Goal: Task Accomplishment & Management: Use online tool/utility

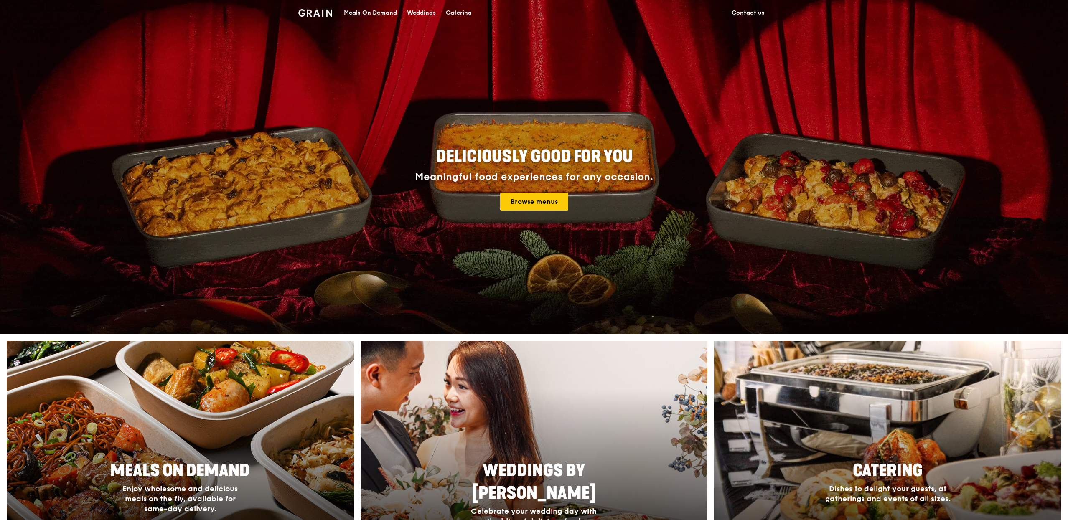
click at [380, 11] on div "Meals On Demand" at bounding box center [370, 12] width 53 height 25
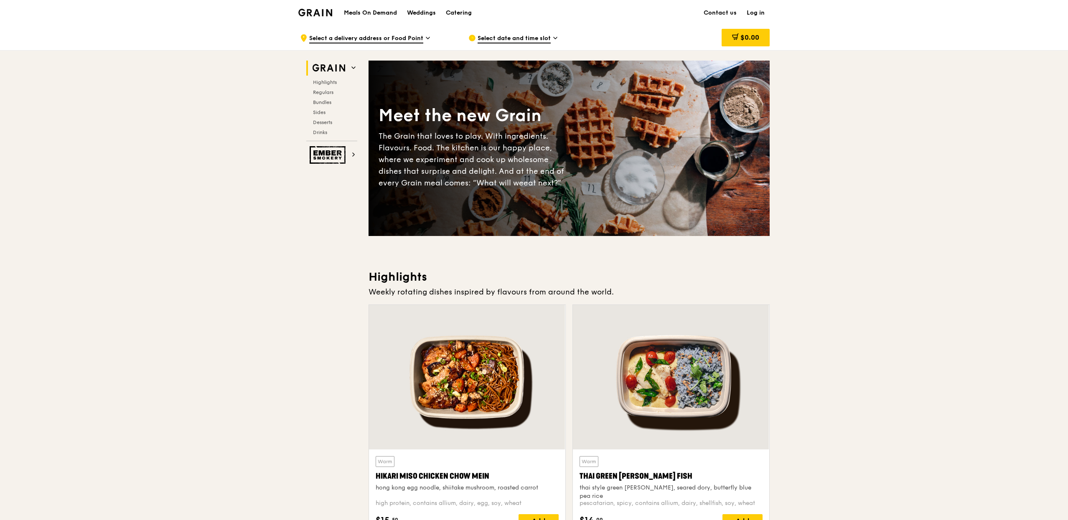
click at [765, 14] on link "Log in" at bounding box center [755, 12] width 28 height 25
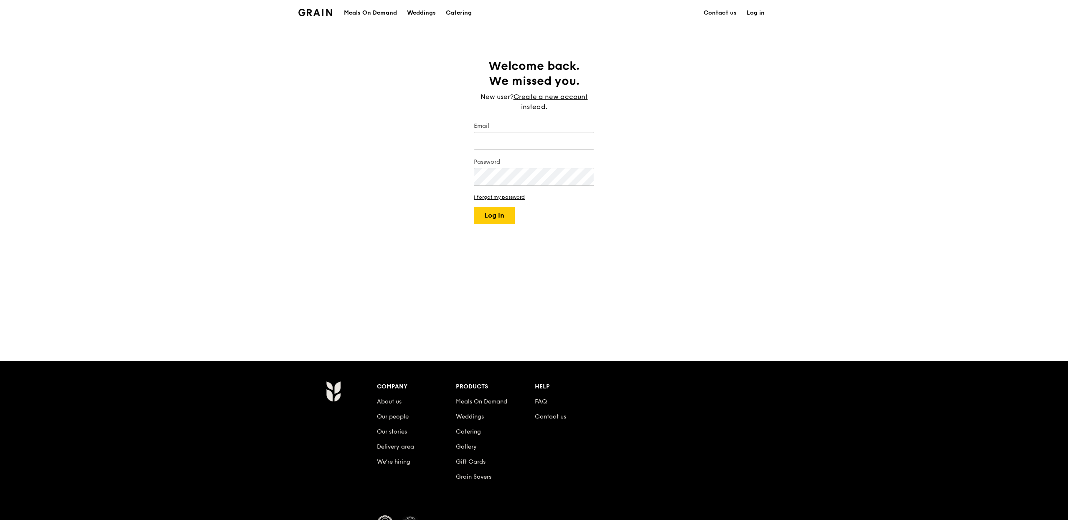
click at [583, 130] on div "Email" at bounding box center [534, 136] width 120 height 29
click at [578, 140] on input "Email" at bounding box center [534, 141] width 120 height 18
type input "[PERSON_NAME][EMAIL_ADDRESS][DOMAIN_NAME]"
click at [479, 224] on button "Log in" at bounding box center [494, 216] width 41 height 18
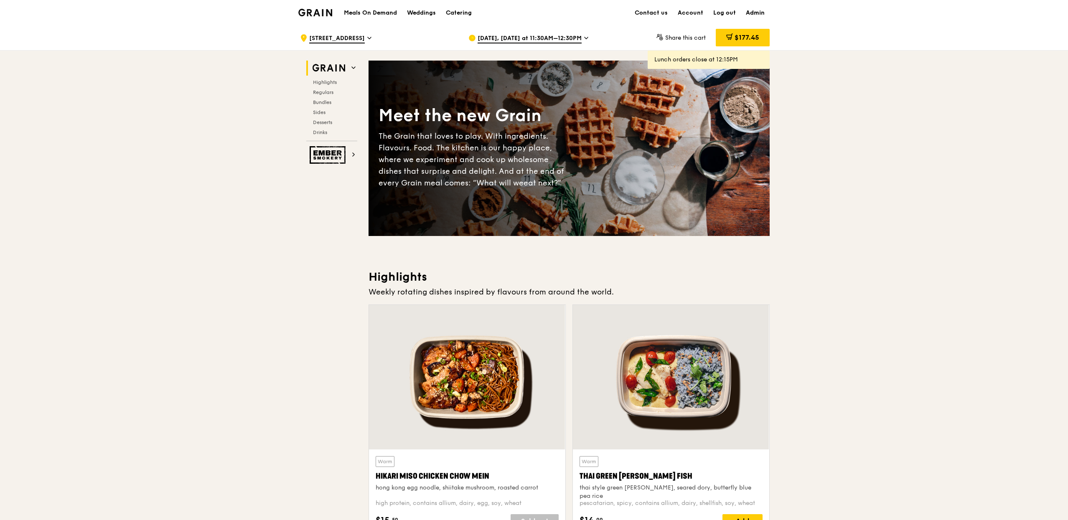
click at [764, 9] on link "Admin" at bounding box center [755, 12] width 29 height 25
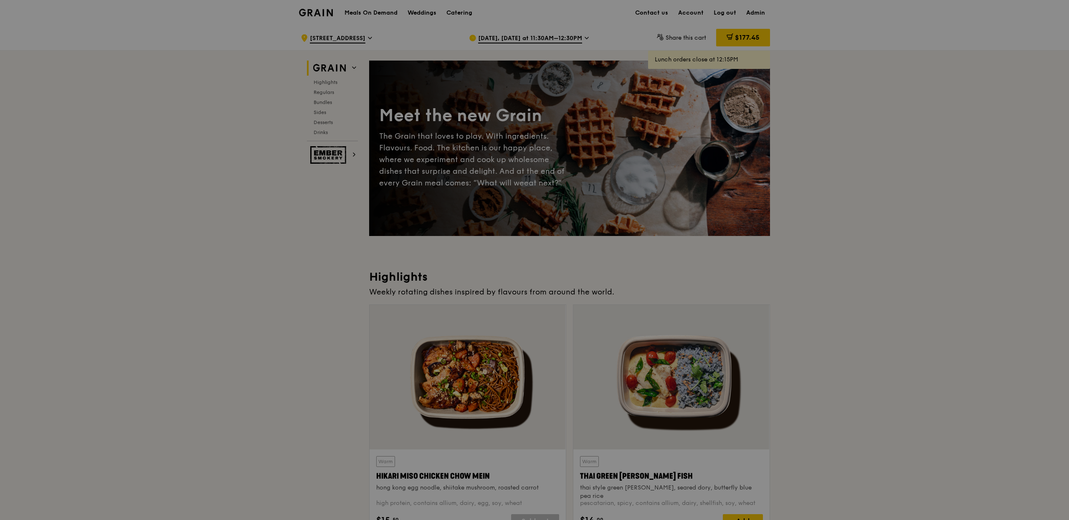
select select "100"
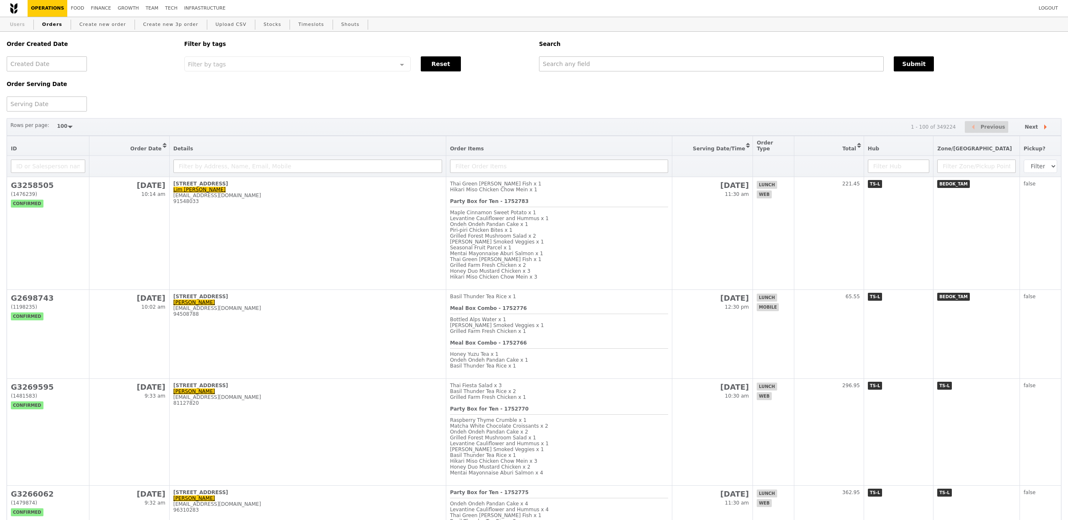
click at [19, 25] on link "Users" at bounding box center [18, 24] width 22 height 15
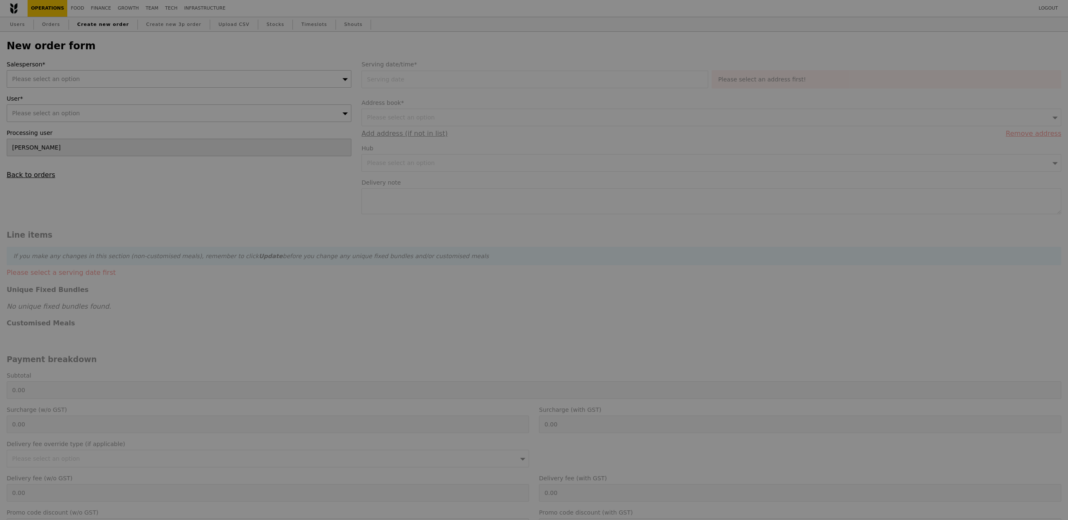
type input "Confirm"
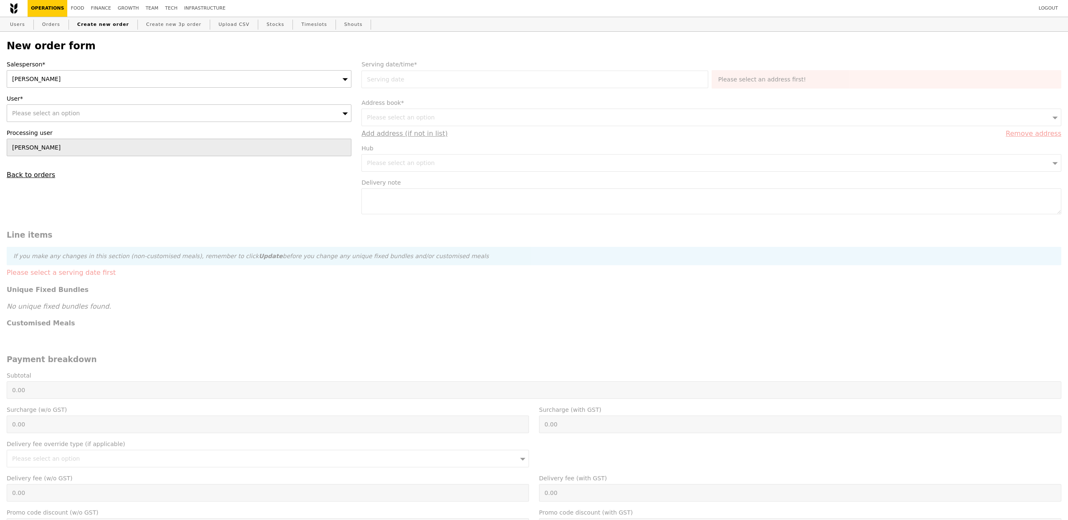
click at [100, 111] on div "Please select an option" at bounding box center [179, 113] width 345 height 18
type input "[PERSON_NAME][EMAIL_ADDRESS][PERSON_NAME][DOMAIN_NAME]"
type input "Confirm"
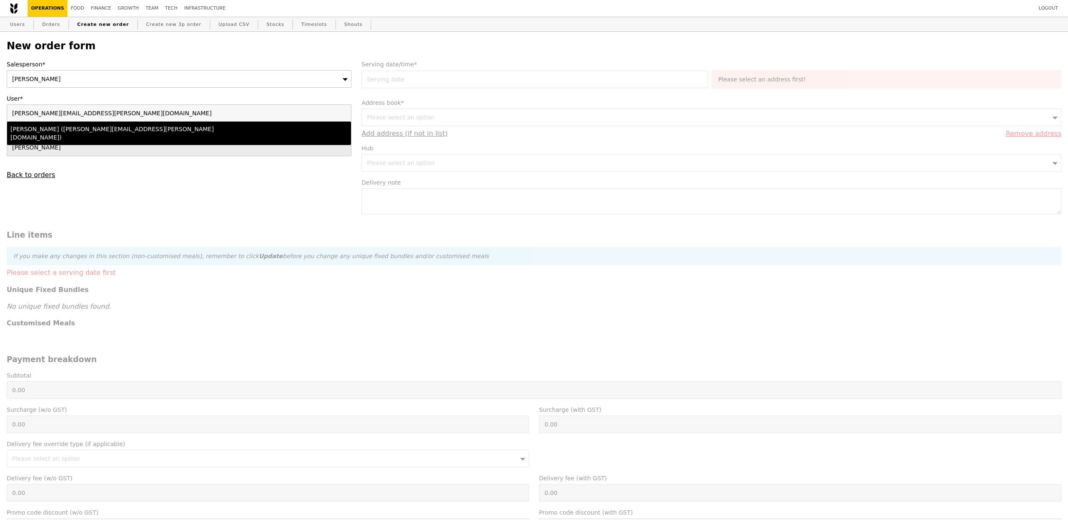
type input "[PERSON_NAME][EMAIL_ADDRESS][PERSON_NAME][DOMAIN_NAME]"
click at [224, 132] on div "Nathalie (nathalie.nguyen@dowjones.com)" at bounding box center [136, 133] width 253 height 17
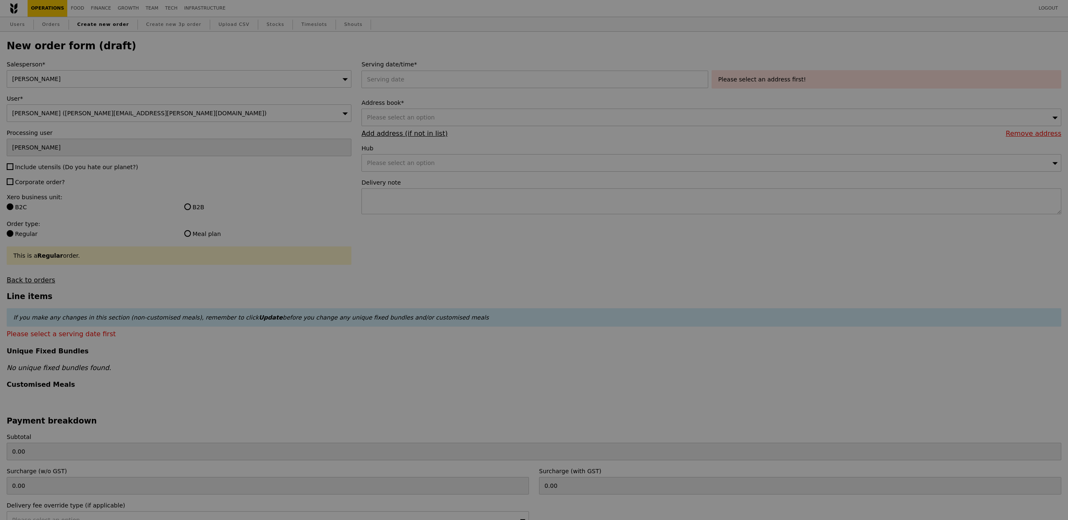
type input "Confirm"
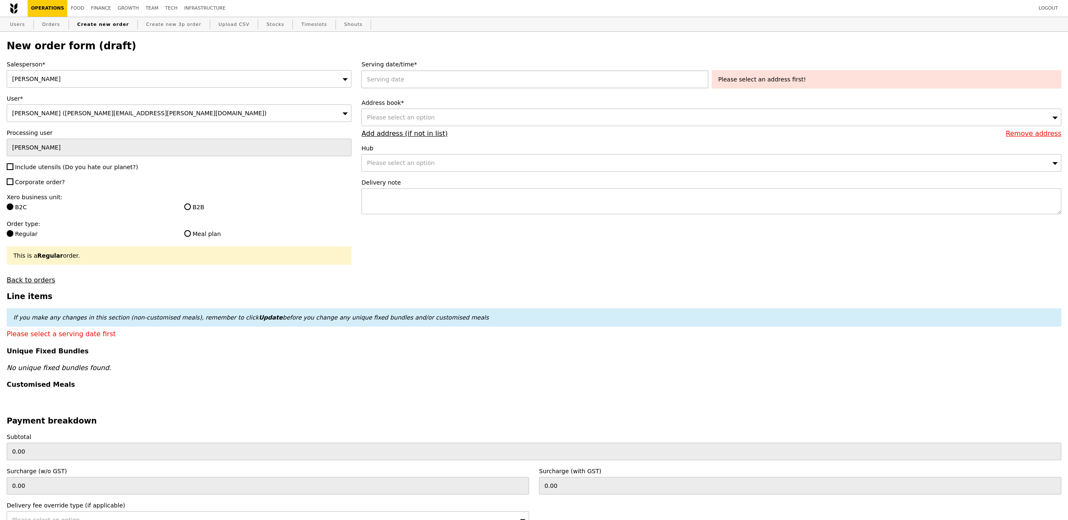
click at [484, 86] on div at bounding box center [536, 80] width 350 height 18
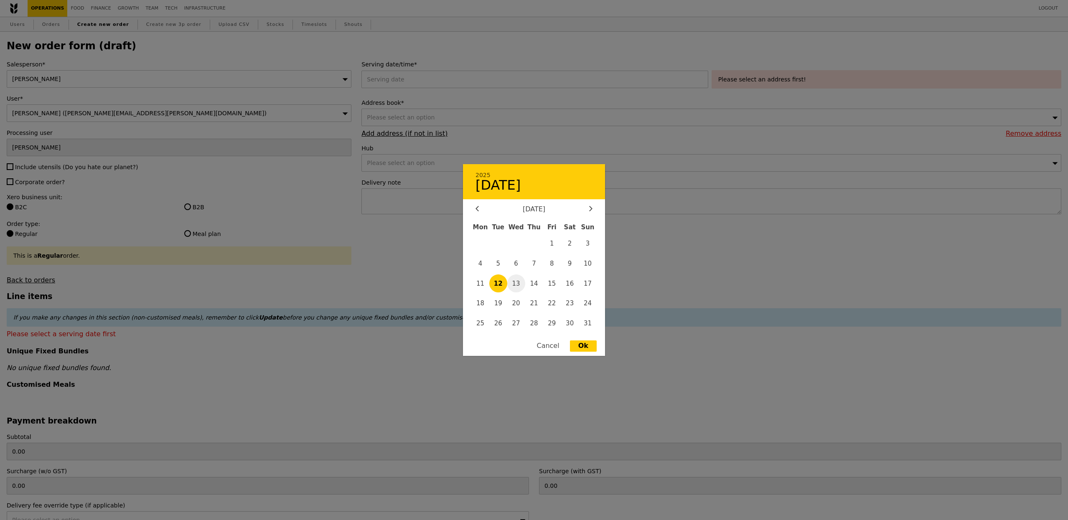
click at [514, 282] on span "13" at bounding box center [516, 283] width 18 height 18
type input "13 Aug 2025"
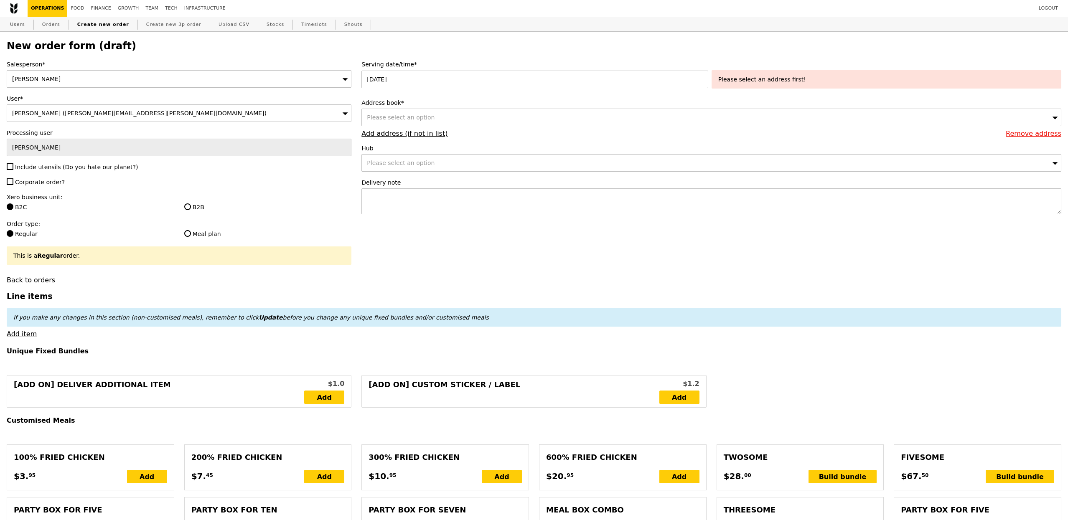
click at [621, 120] on div "Please select an option" at bounding box center [711, 118] width 700 height 18
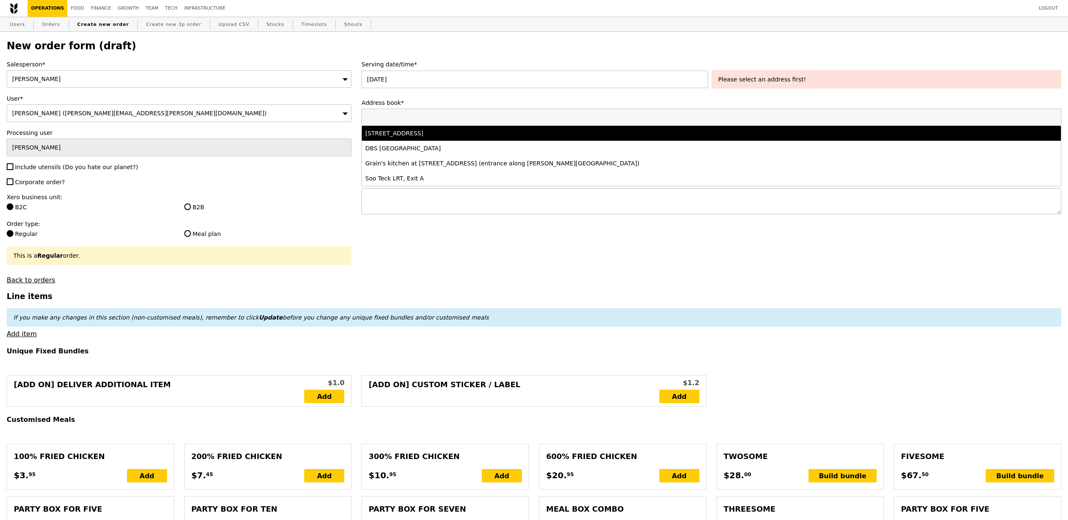
click at [542, 133] on div "138 Market Street, #13-02/03, Singapore 048946" at bounding box center [624, 133] width 519 height 8
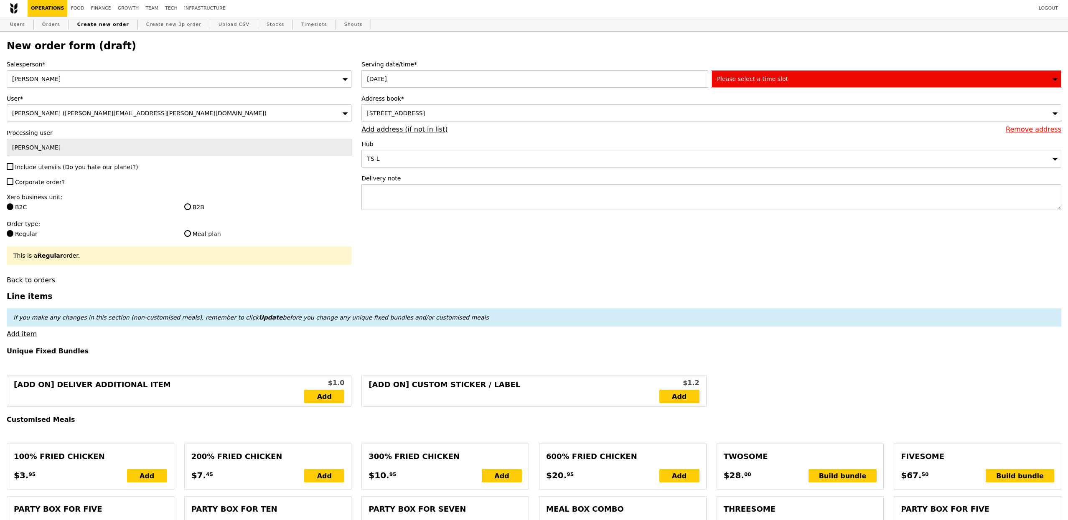
click at [793, 79] on div "Please select a time slot" at bounding box center [886, 79] width 350 height 18
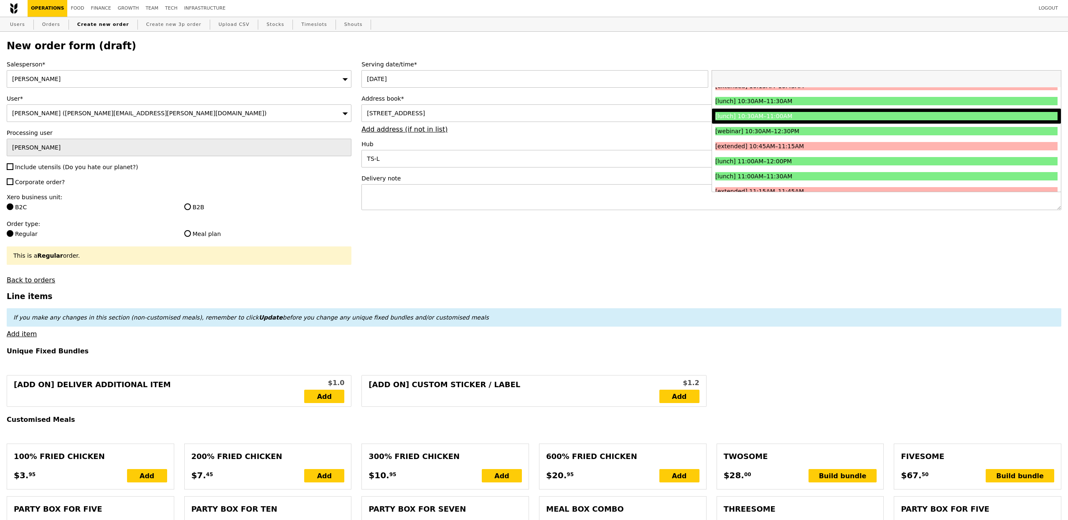
scroll to position [193, 0]
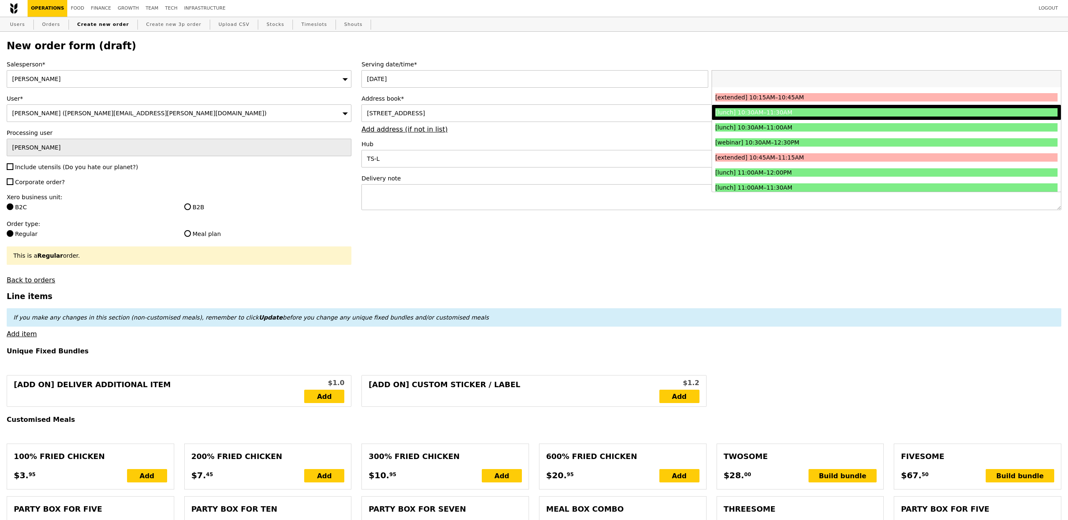
click at [795, 108] on div "[lunch] 10:30AM–11:30AM" at bounding box center [843, 112] width 256 height 8
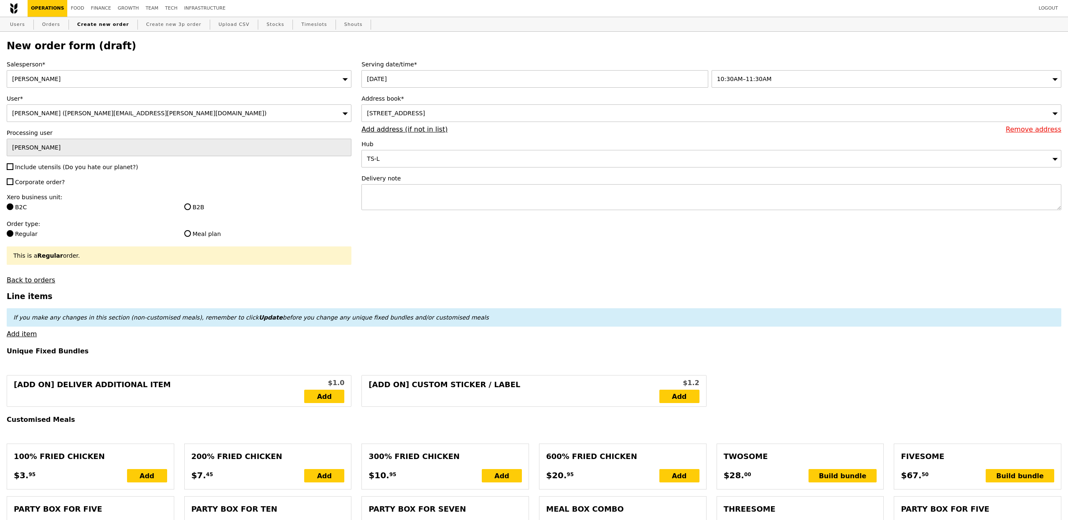
type input "Confirm"
click at [85, 164] on span "Include utensils (Do you hate our planet?)" at bounding box center [76, 167] width 123 height 7
click at [13, 164] on input "Include utensils (Do you hate our planet?)" at bounding box center [10, 166] width 7 height 7
checkbox input "true"
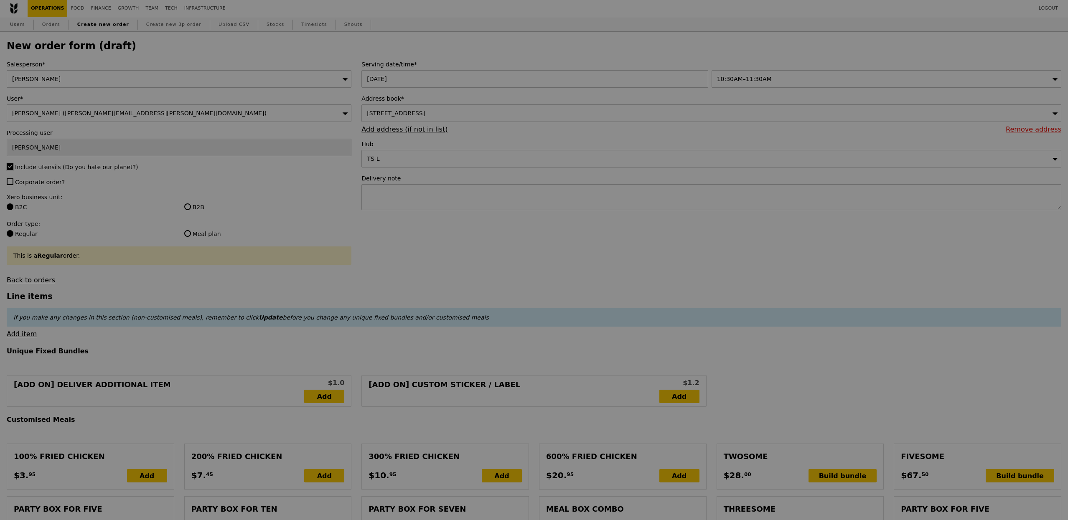
type input "Confirm"
click at [57, 180] on span "Corporate order?" at bounding box center [40, 182] width 50 height 7
click at [13, 180] on input "Corporate order?" at bounding box center [10, 181] width 7 height 7
checkbox input "true"
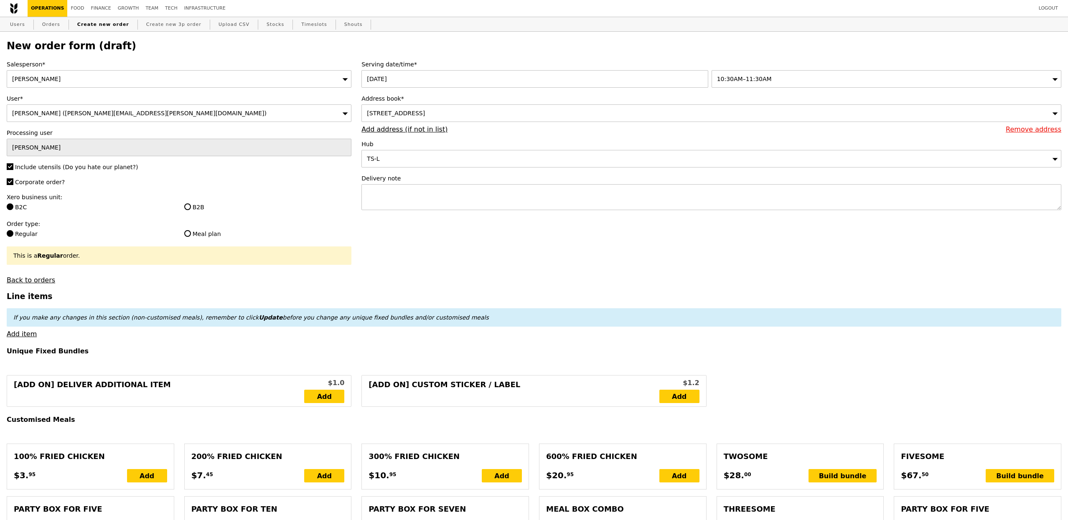
click at [194, 209] on label "B2B" at bounding box center [267, 207] width 167 height 8
click at [191, 209] on input "B2B" at bounding box center [187, 206] width 7 height 7
radio input "true"
type input "Loading..."
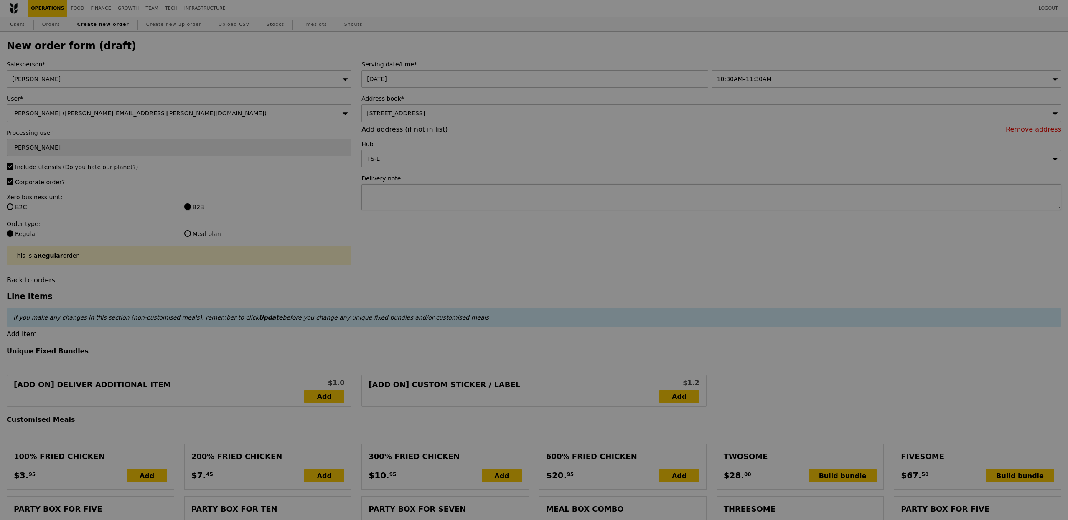
type input "1.79"
type input "1.95"
type input "10.83"
type input "11.80"
type input "13.75"
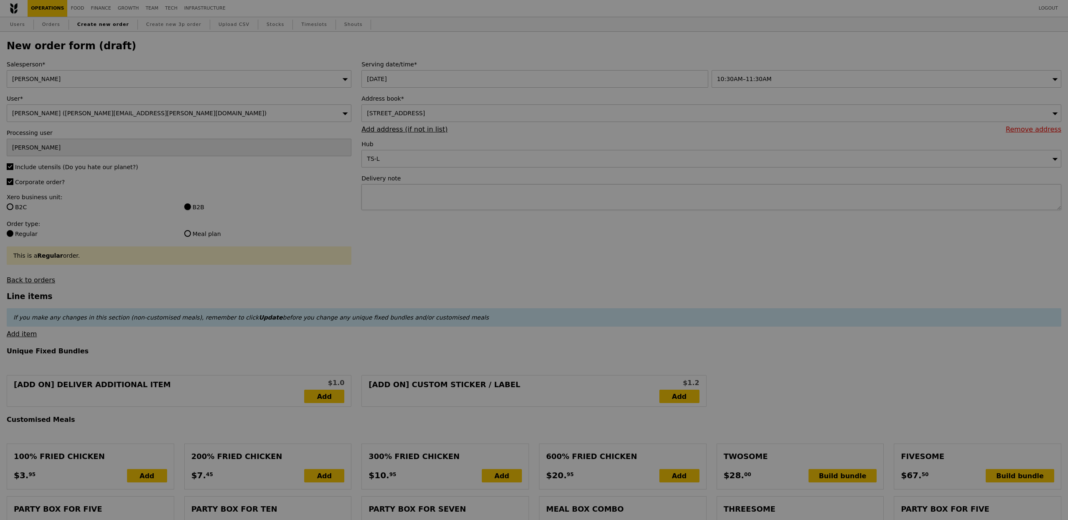
type input "Confirm"
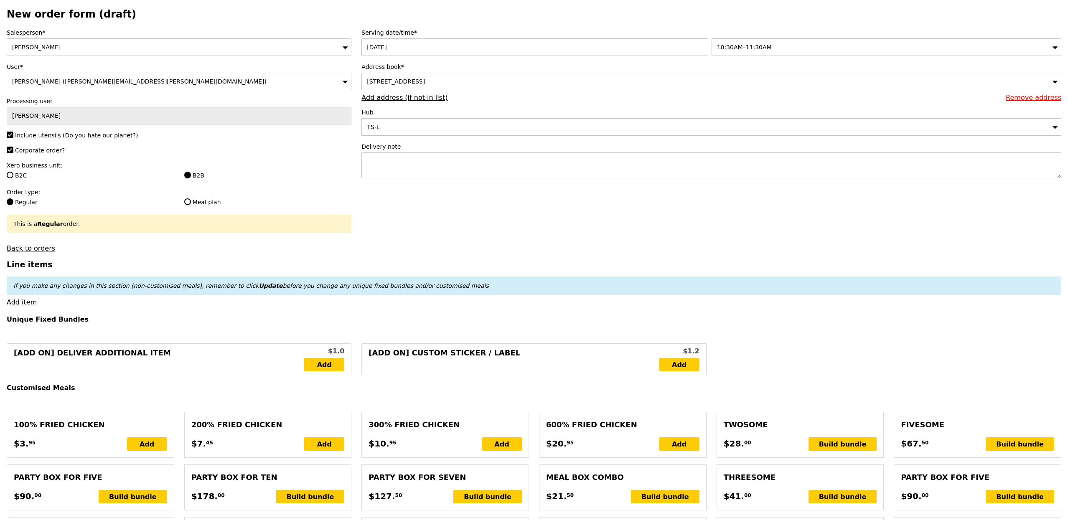
scroll to position [38, 0]
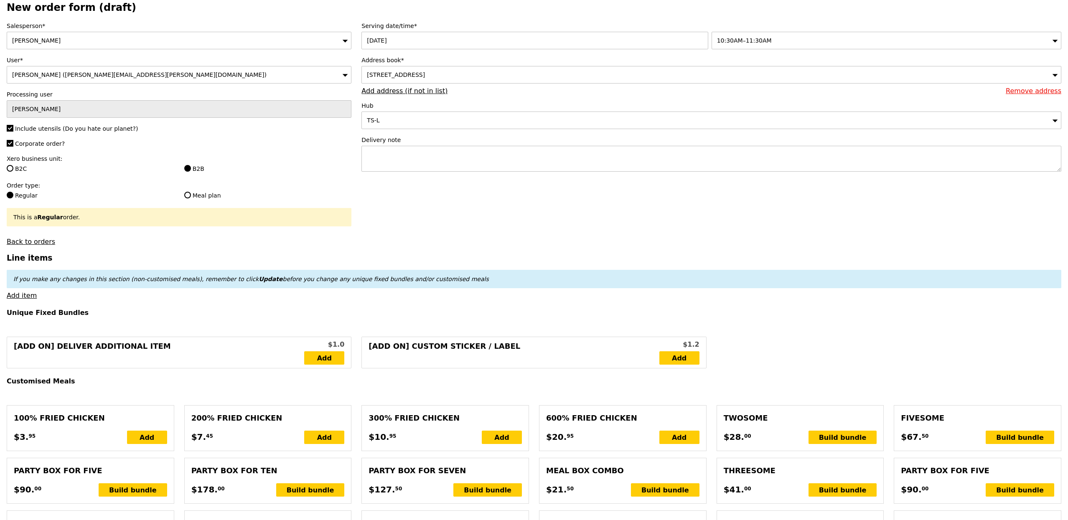
click at [24, 299] on link "Add item" at bounding box center [22, 296] width 30 height 8
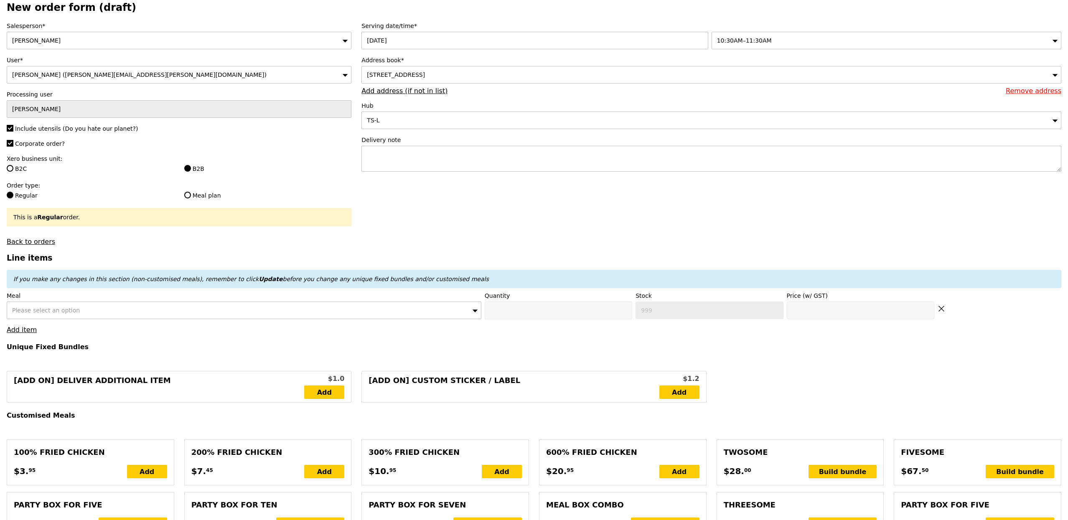
click at [83, 309] on div "Please select an option" at bounding box center [244, 311] width 474 height 18
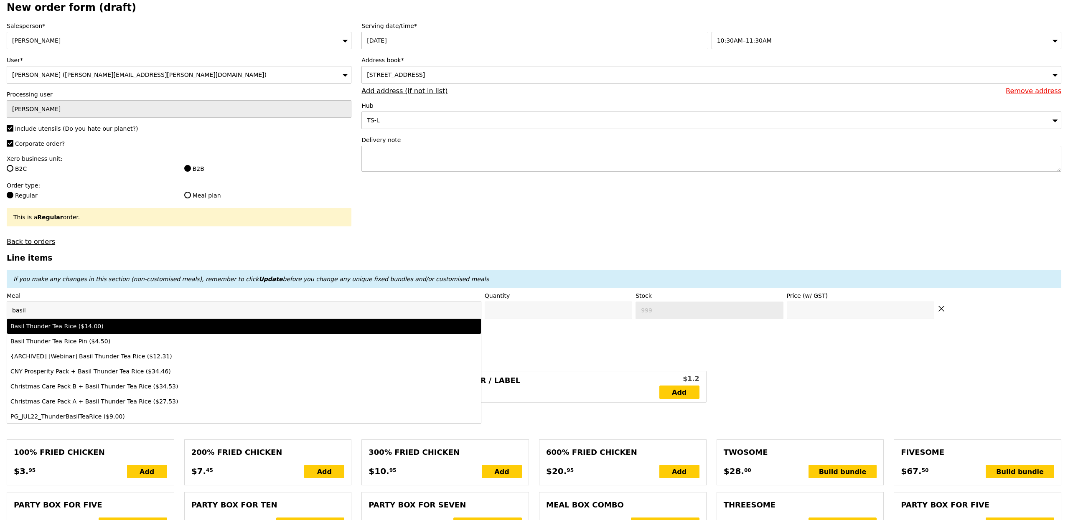
type input "basil"
click at [169, 328] on div "Basil Thunder Tea Rice ($14.00)" at bounding box center [185, 326] width 350 height 8
type input "Confirm anyway"
type input "0"
type input "479"
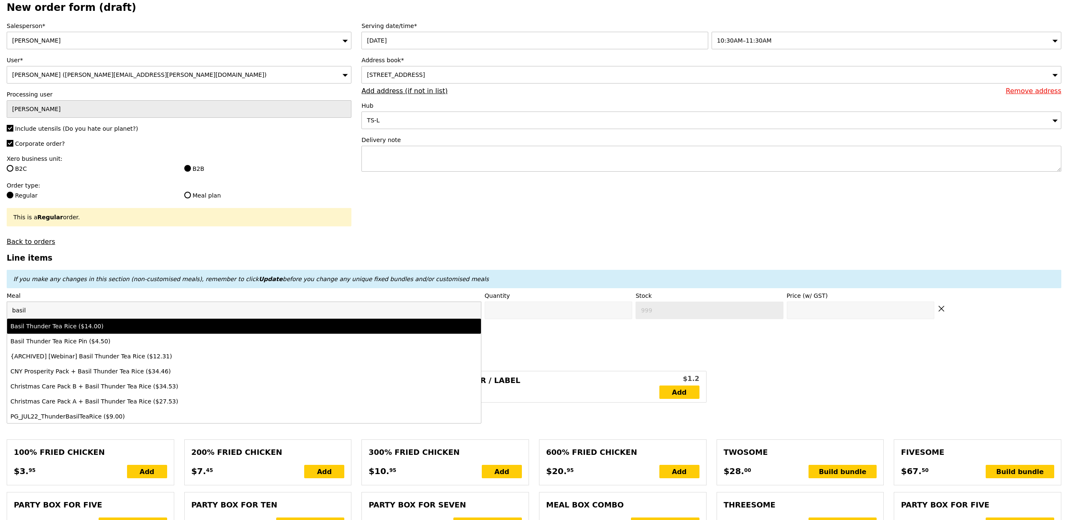
type input "14.0"
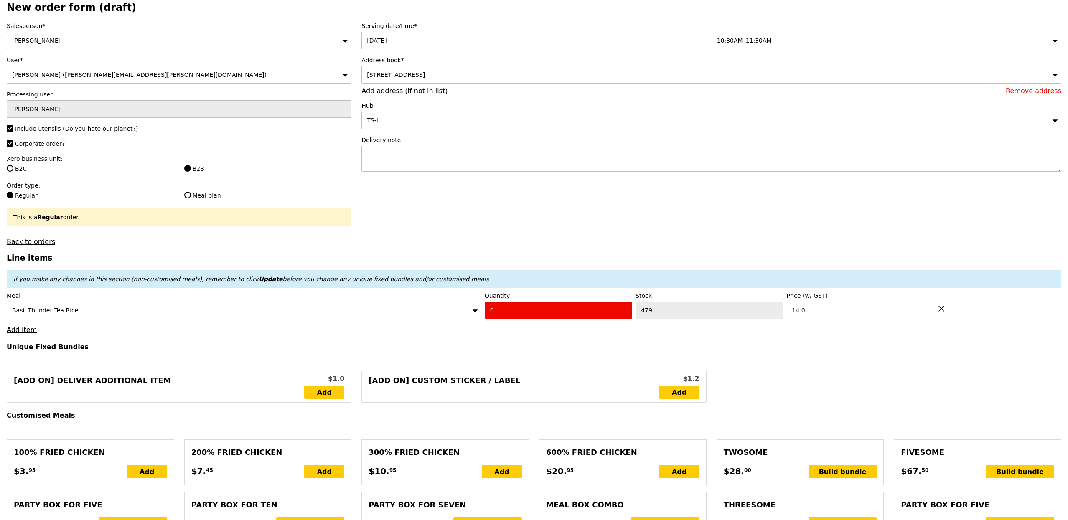
click at [578, 310] on input "0" at bounding box center [557, 311] width 147 height 18
type input "Confirm"
type input "3"
click at [451, 256] on h3 "Line items" at bounding box center [534, 258] width 1054 height 9
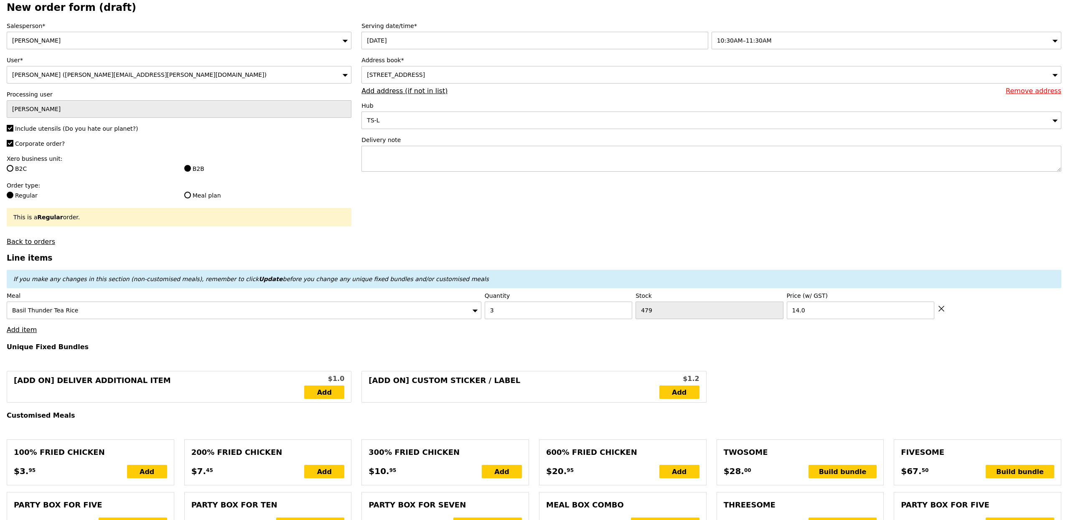
type input "Loading..."
type input "42.00"
type input "6.97"
type input "7.60"
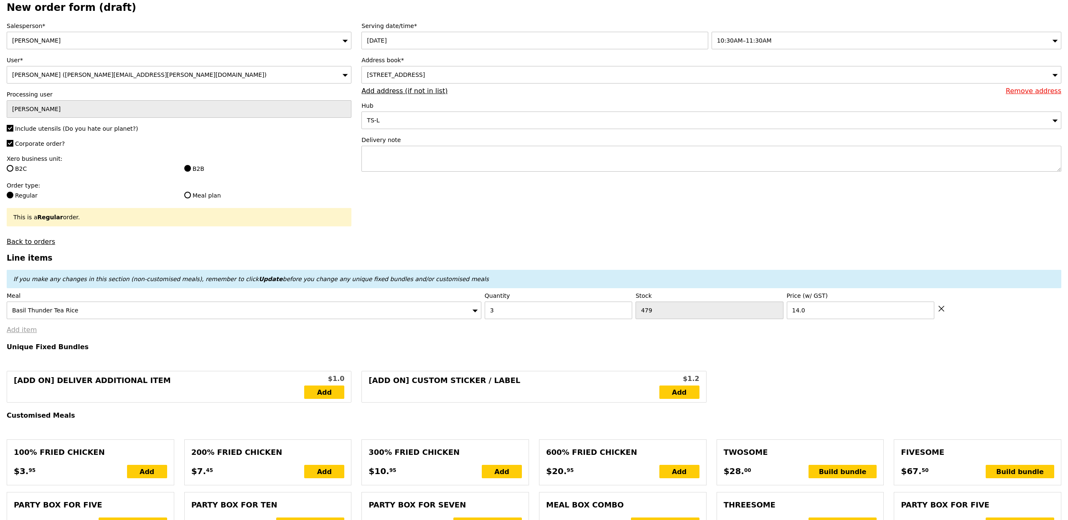
type input "51.55"
click at [33, 329] on link "Add item" at bounding box center [22, 330] width 30 height 8
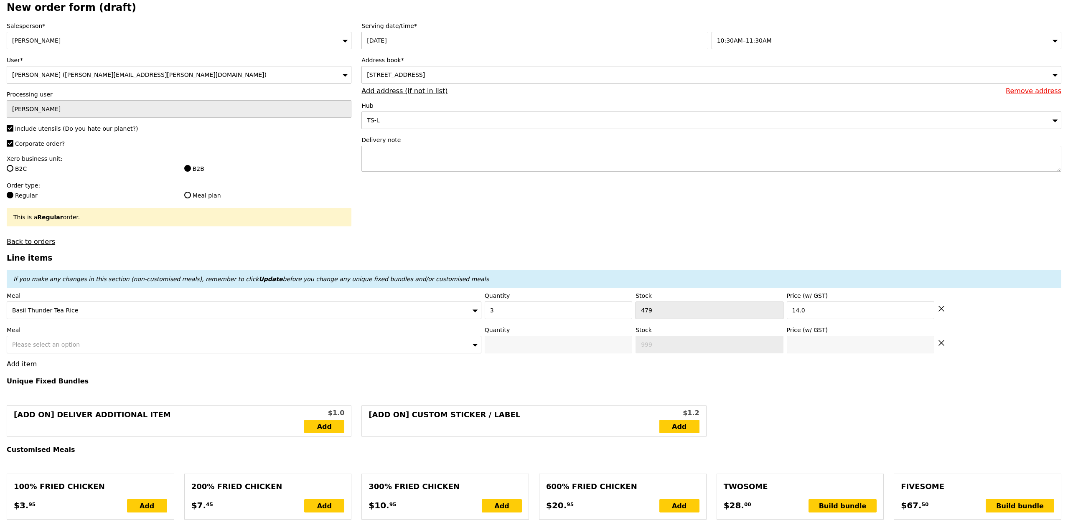
type input "Confirm"
click at [79, 346] on div "Please select an option" at bounding box center [244, 345] width 474 height 18
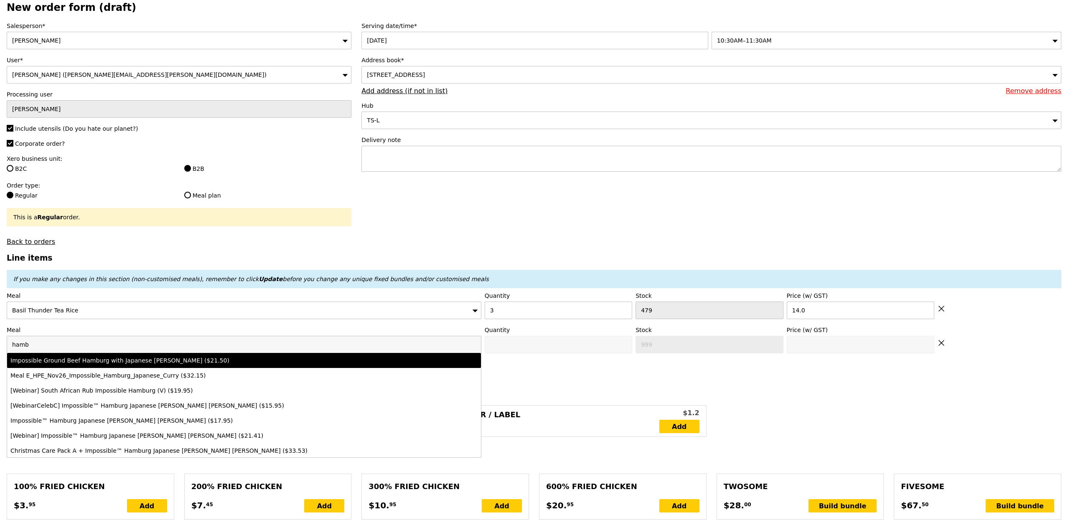
type input "hamb"
click at [153, 365] on div "Impossible Ground Beef Hamburg with Japanese Curry ($21.50)" at bounding box center [185, 360] width 350 height 8
type input "Confirm anyway"
type input "0"
type input "496"
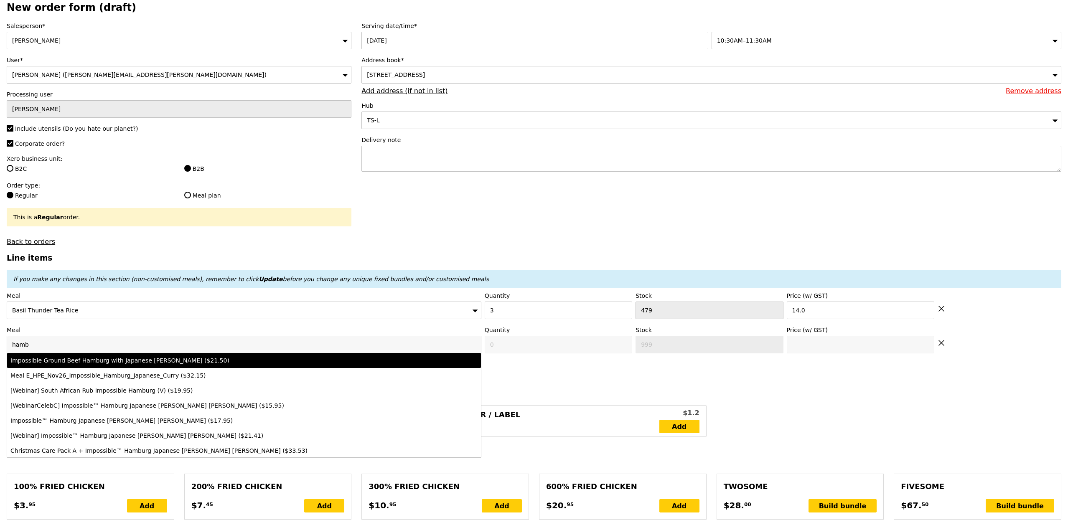
type input "21.5"
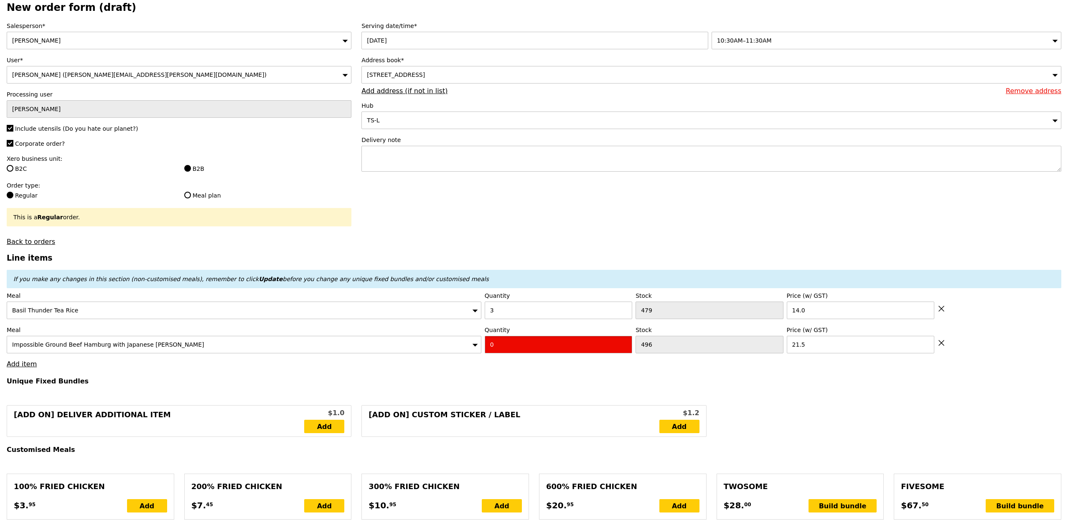
click at [541, 353] on input "0" at bounding box center [557, 345] width 147 height 18
type input "Confirm"
type input "2"
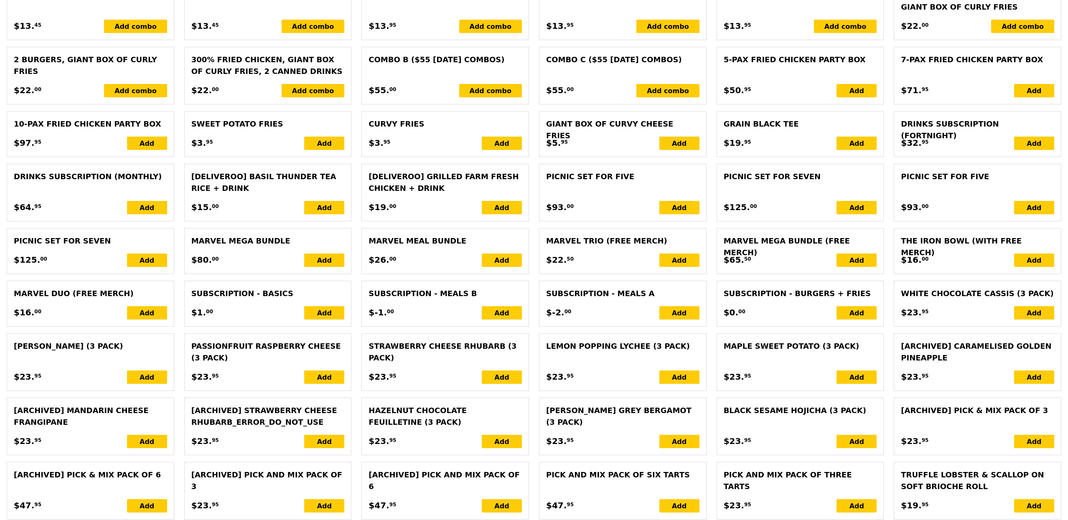
type input "Loading..."
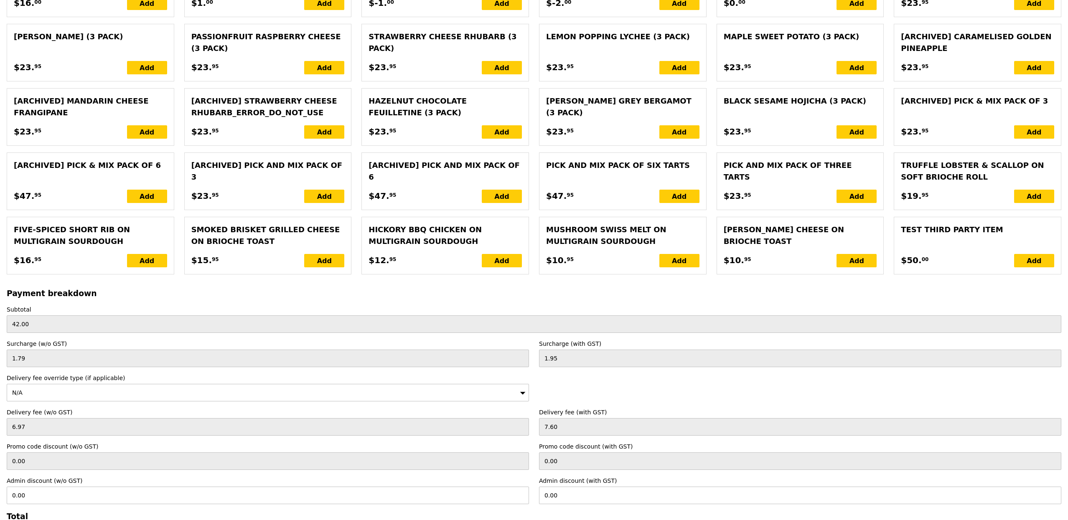
scroll to position [1620, 0]
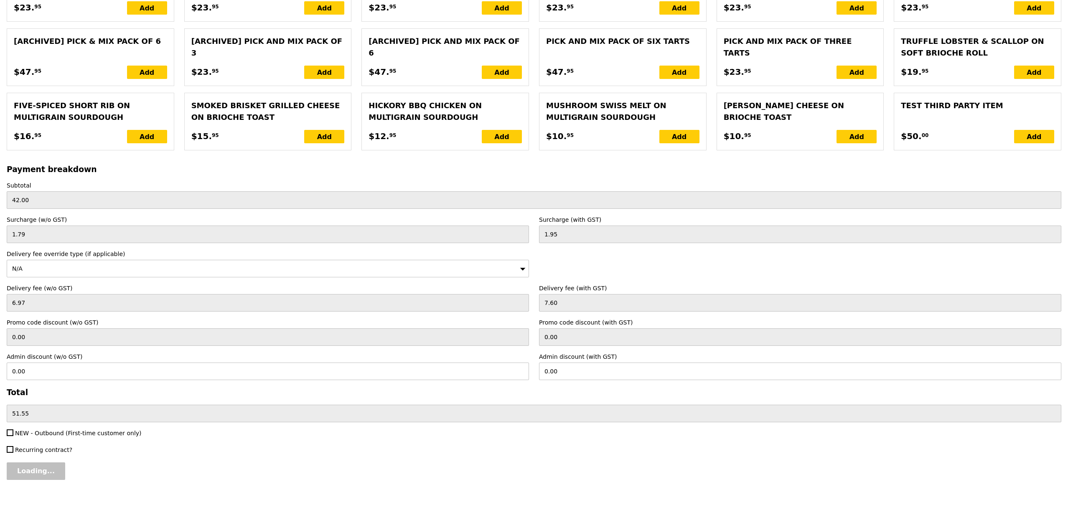
type input "85.00"
type input "3.62"
type input "3.95"
type input "90.90"
type input "Confirm"
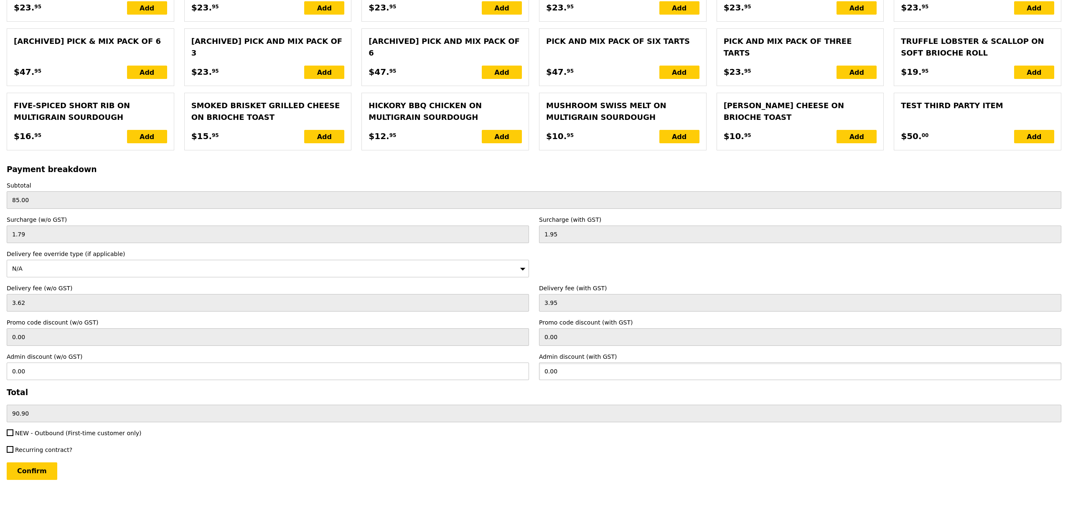
click at [566, 374] on input "0.00" at bounding box center [800, 372] width 522 height 18
type input "3.95"
type input "3.62"
type input "86.95"
click at [44, 473] on input "Confirm" at bounding box center [32, 471] width 51 height 18
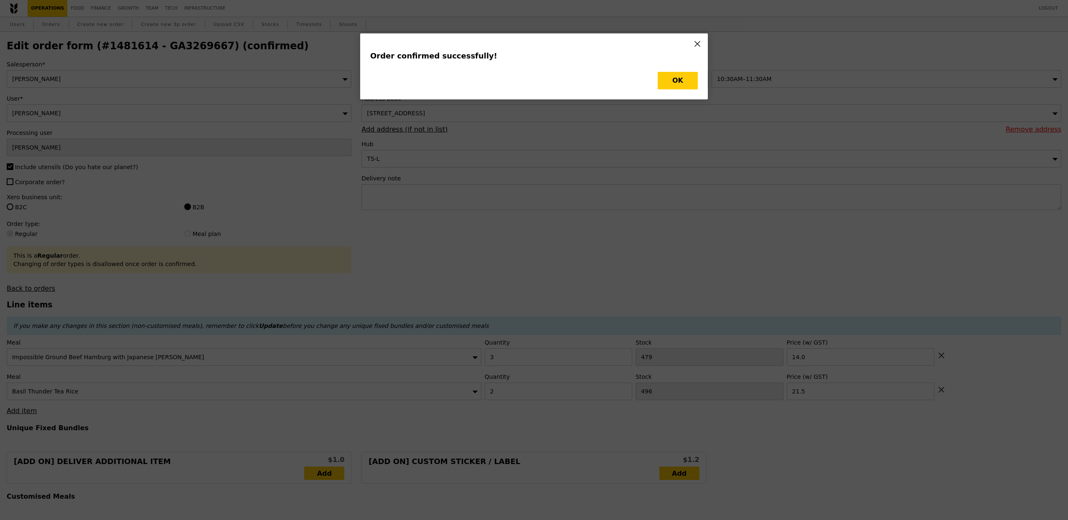
type input "Loading..."
checkbox input "false"
type input "2"
type input "496"
type input "21.50"
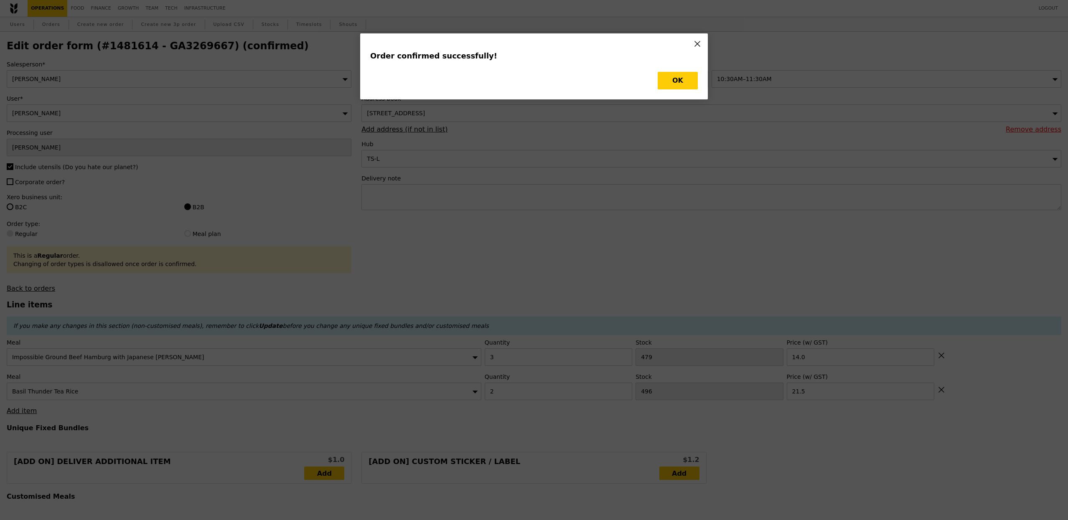
type input "3"
type input "479"
type input "14.00"
type input "494"
type input "476"
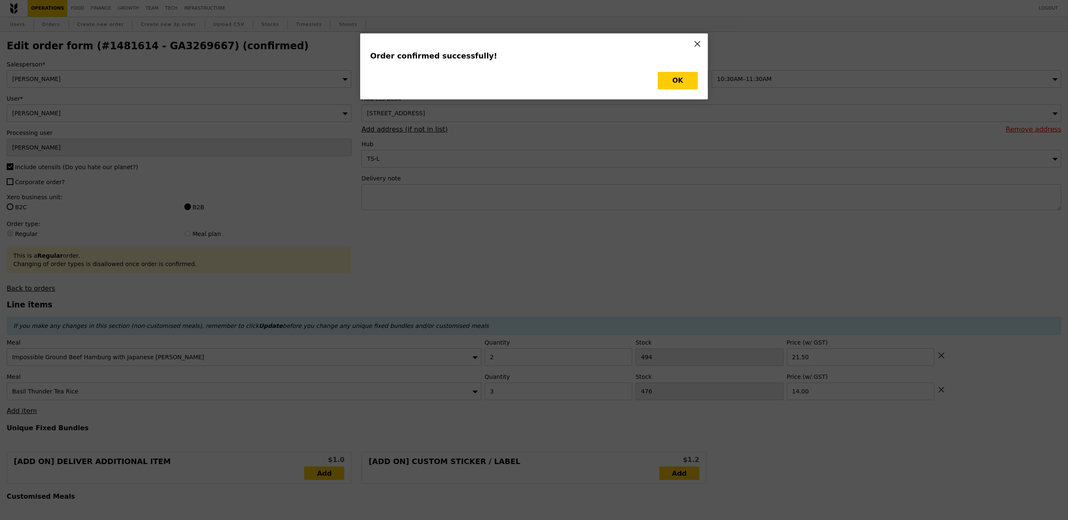
click at [664, 96] on div "Order confirmed successfully! OK" at bounding box center [533, 66] width 347 height 66
type input "Update"
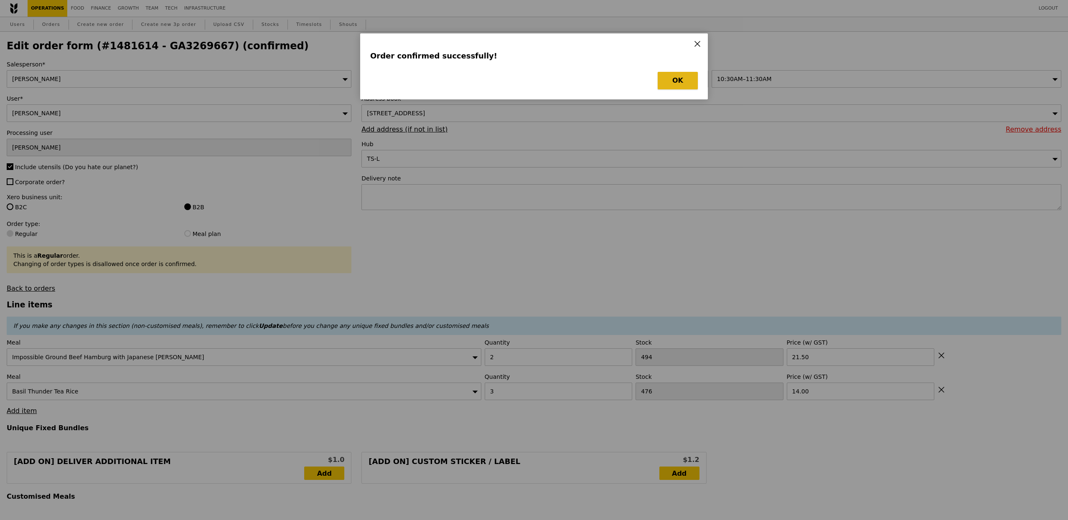
click at [664, 85] on button "OK" at bounding box center [677, 81] width 40 height 18
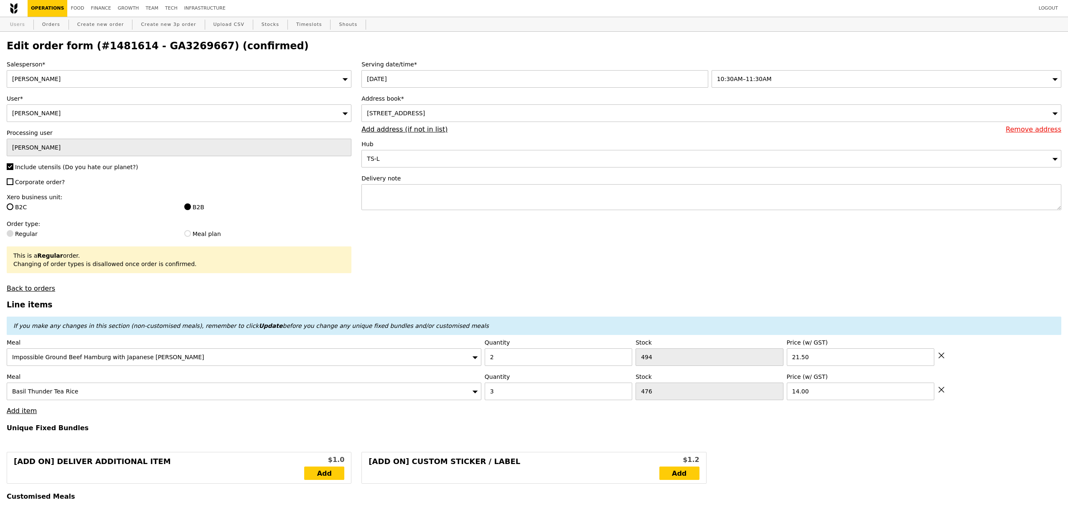
click at [11, 23] on link "Users" at bounding box center [18, 24] width 22 height 15
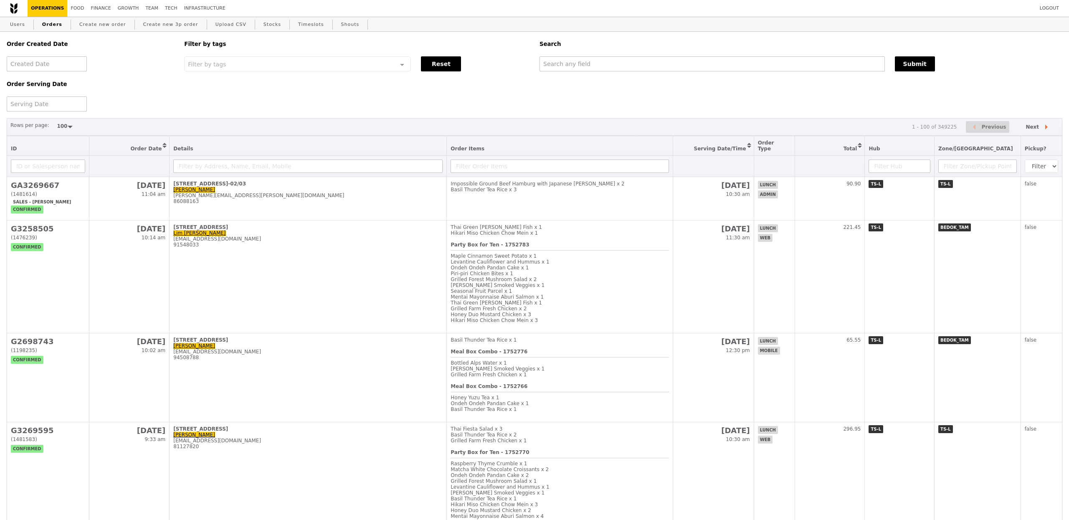
select select "100"
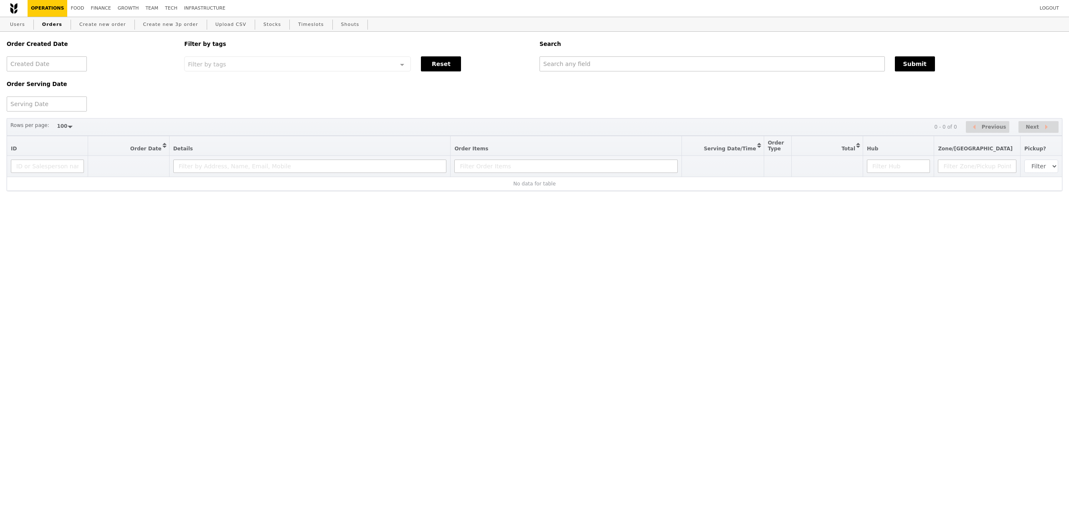
select select "100"
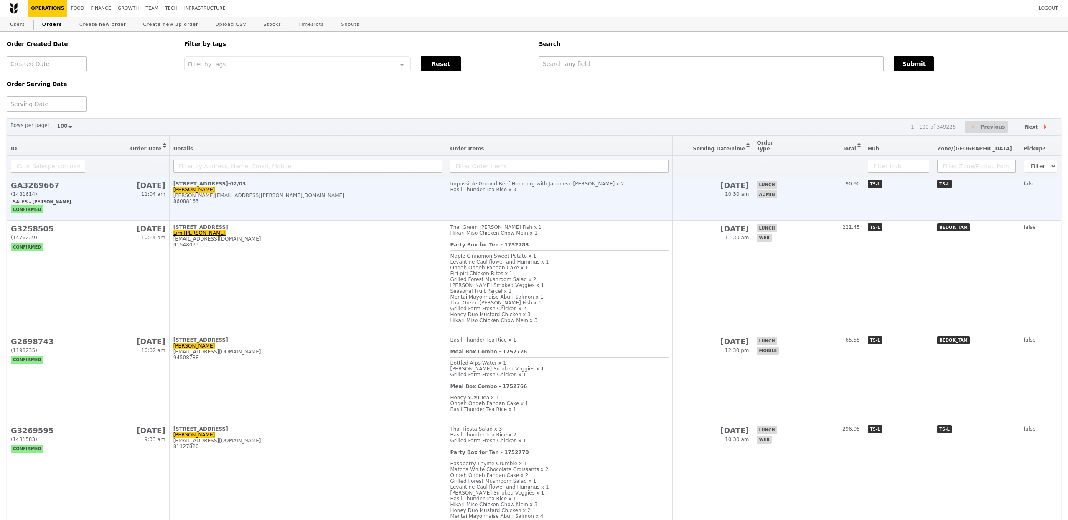
click at [155, 210] on td "[DATE] 11:04 am" at bounding box center [129, 198] width 80 height 43
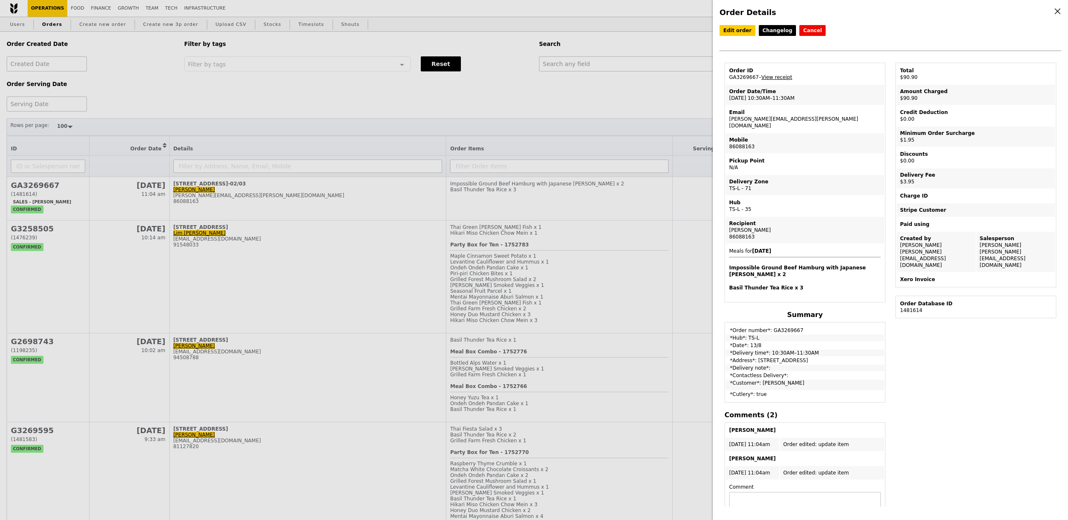
click at [141, 9] on div "Order Details Edit order Changelog Cancel Order ID GA3269667 – View receipt Ord…" at bounding box center [534, 260] width 1068 height 520
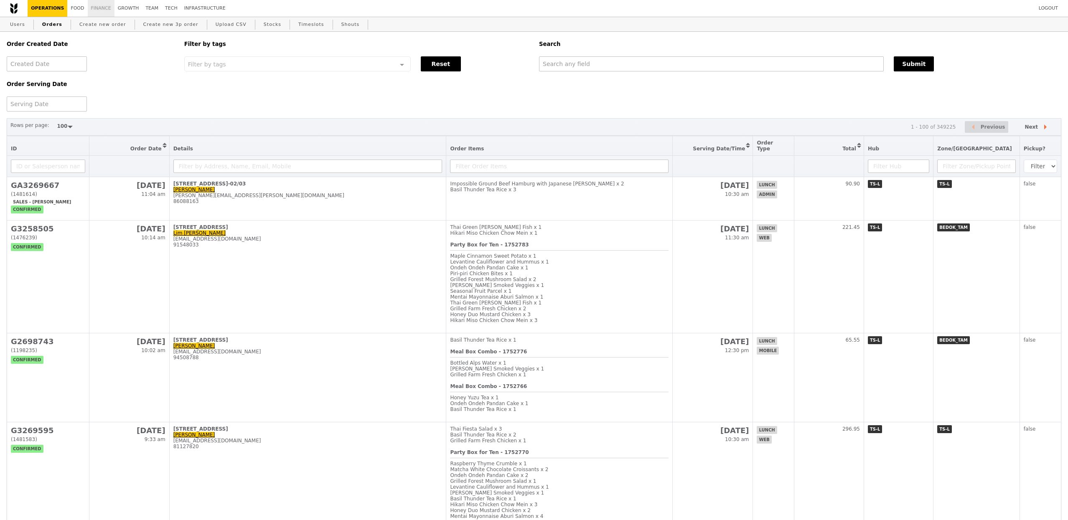
click at [93, 6] on link "Finance" at bounding box center [101, 8] width 27 height 17
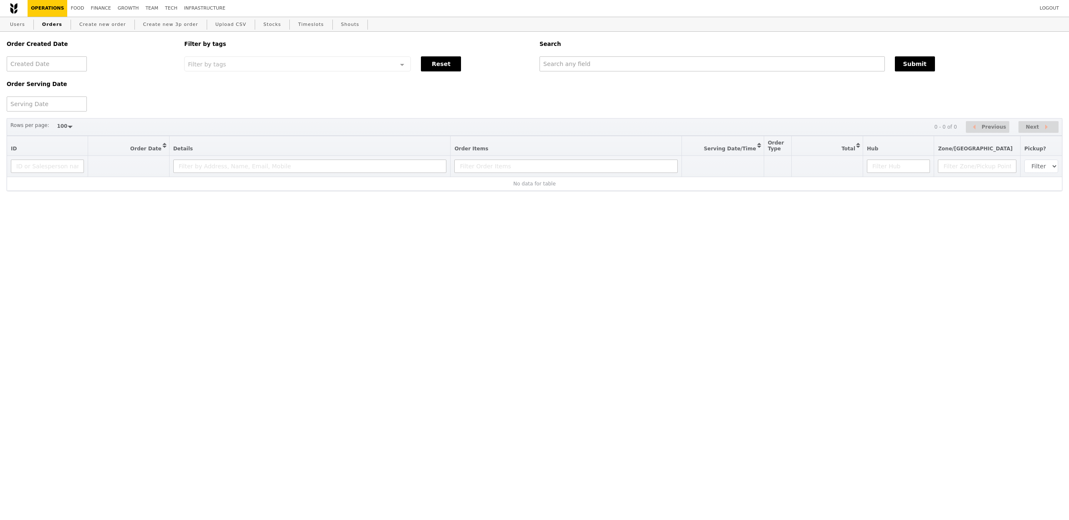
select select "100"
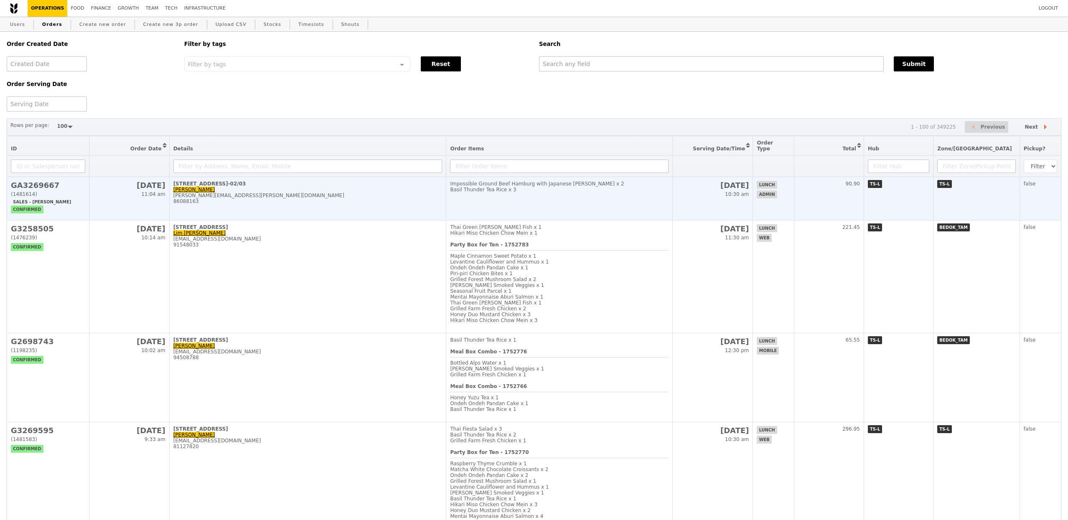
click at [169, 208] on td "[DATE] 11:04 am" at bounding box center [129, 198] width 80 height 43
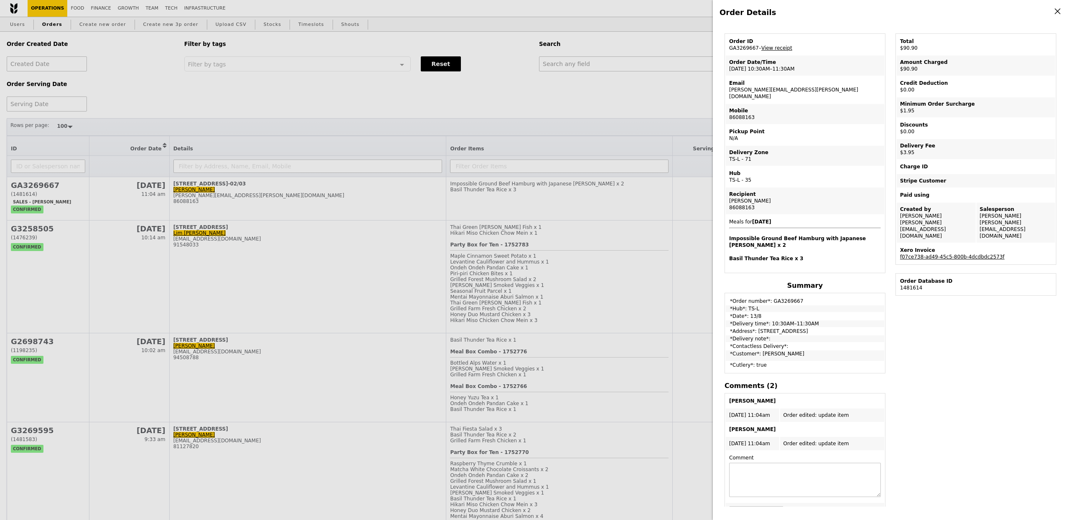
scroll to position [12, 0]
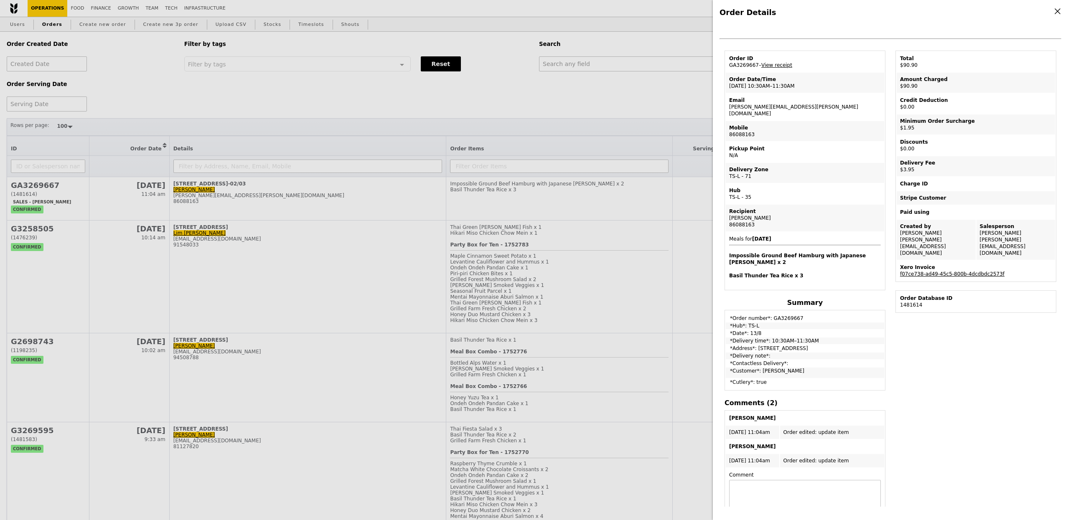
click at [953, 271] on link "f07ce738-ad49-45c5-800b-4dcdbdc2573f" at bounding box center [952, 274] width 104 height 6
